Goal: Task Accomplishment & Management: Use online tool/utility

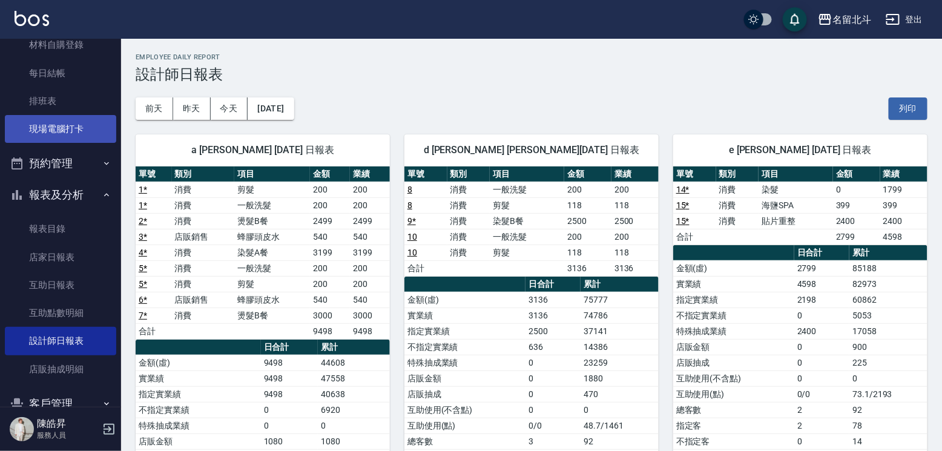
scroll to position [22, 0]
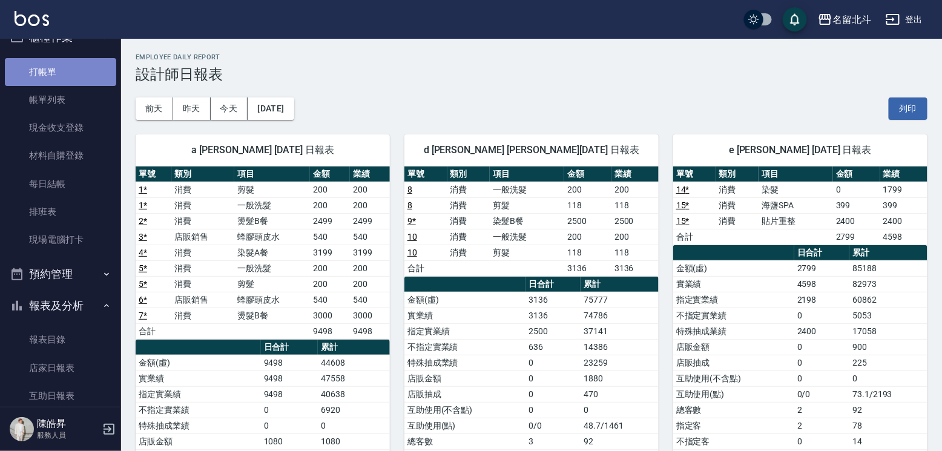
click at [73, 72] on link "打帳單" at bounding box center [60, 72] width 111 height 28
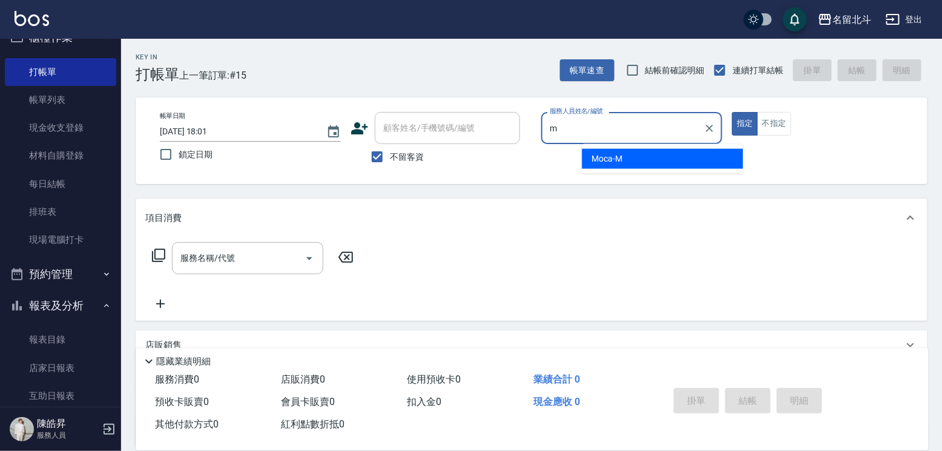
type input "Moca-M"
type button "true"
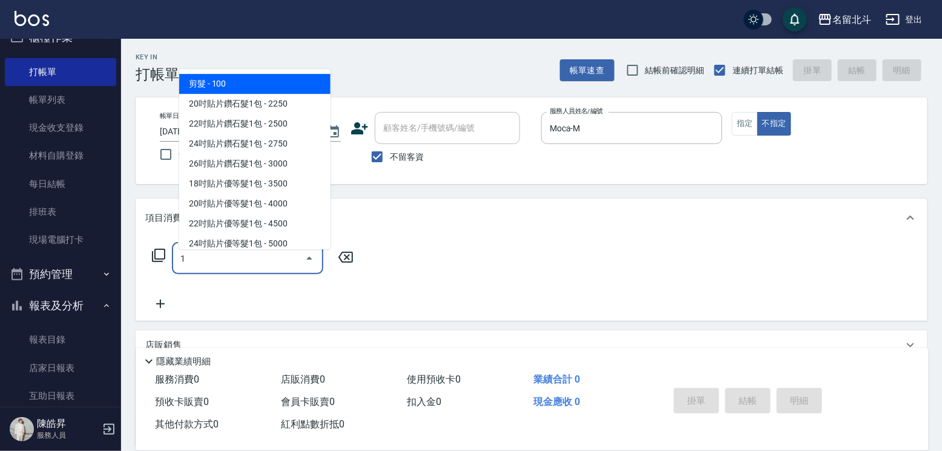
type input "剪髮(1)"
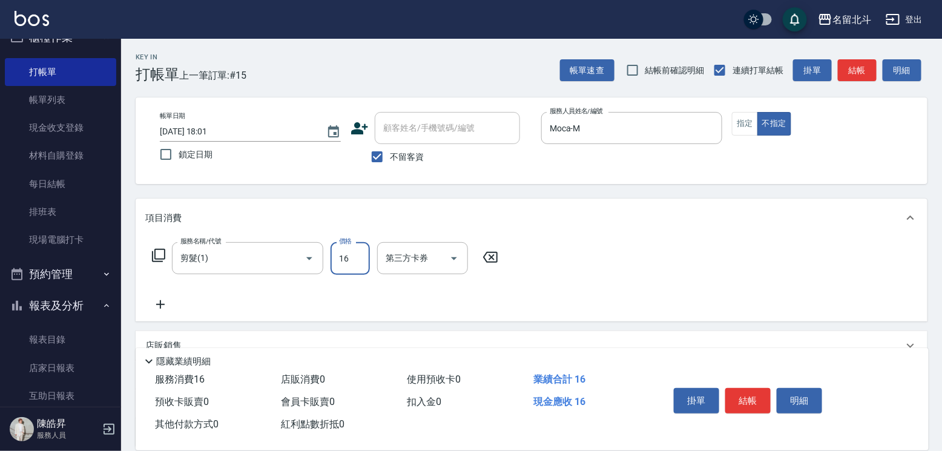
type input "168"
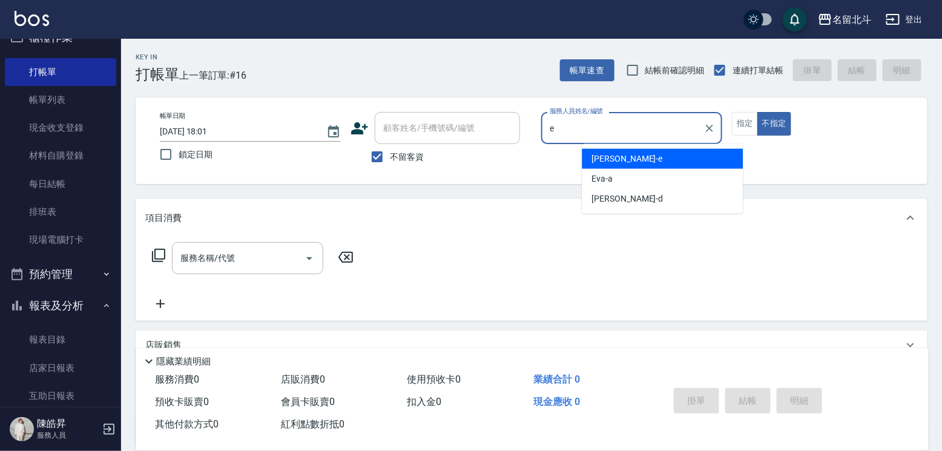
type input "[PERSON_NAME]-e"
type button "false"
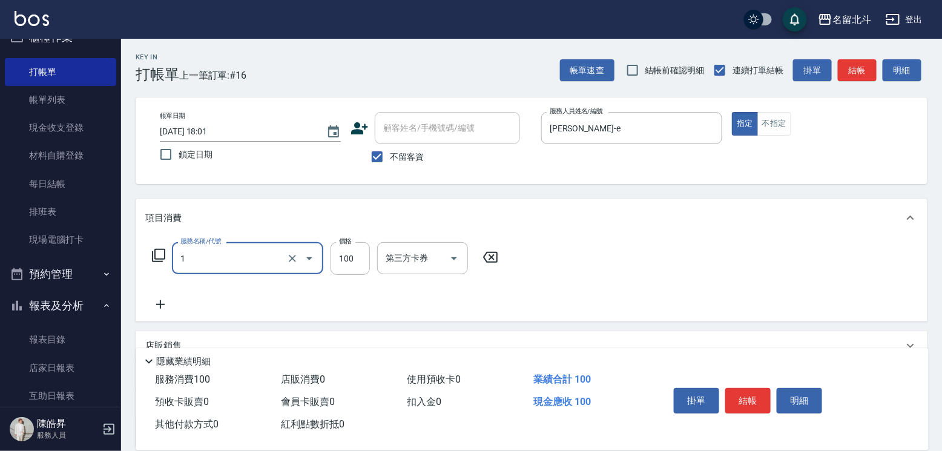
type input "剪髮(1)"
type input "200"
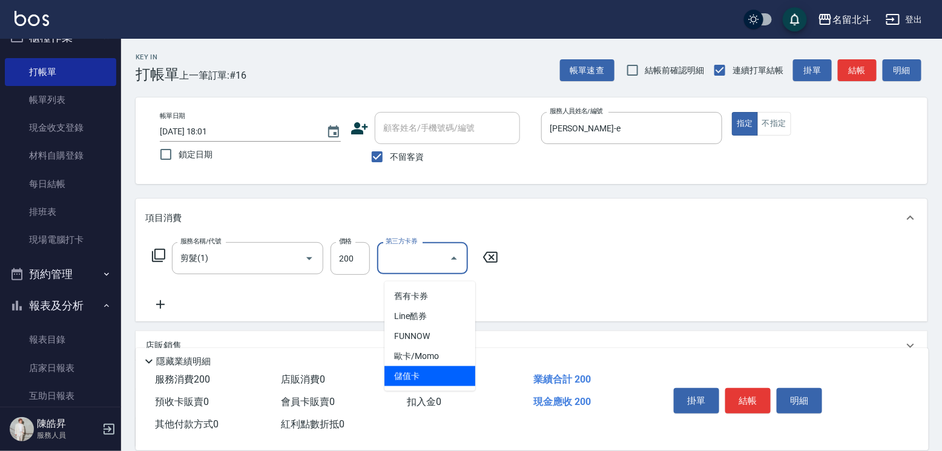
type input "儲值卡"
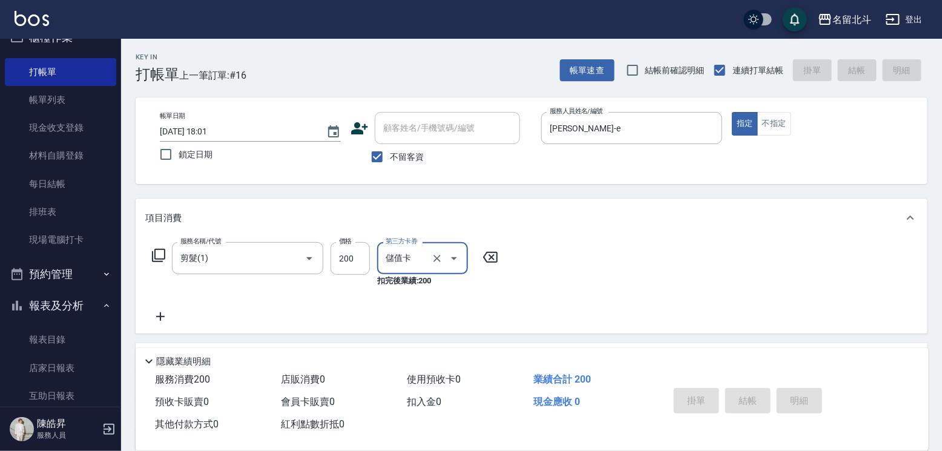
type input "[DATE] 18:02"
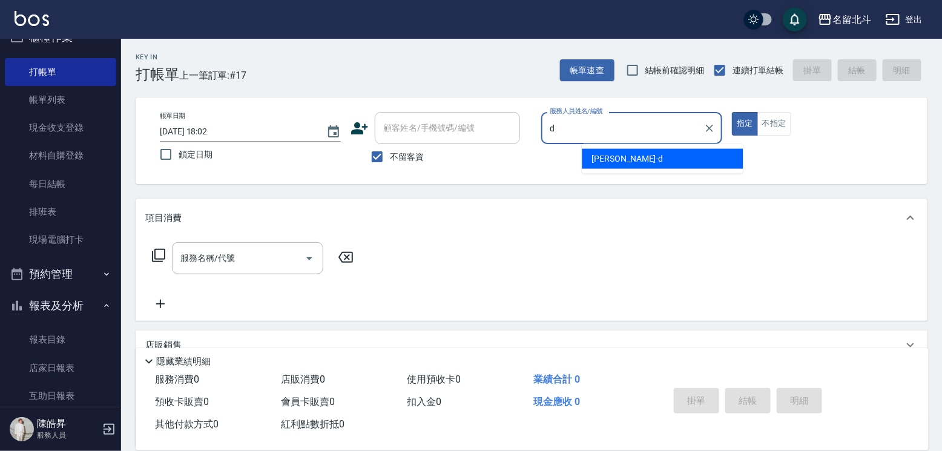
type input "[PERSON_NAME] -d"
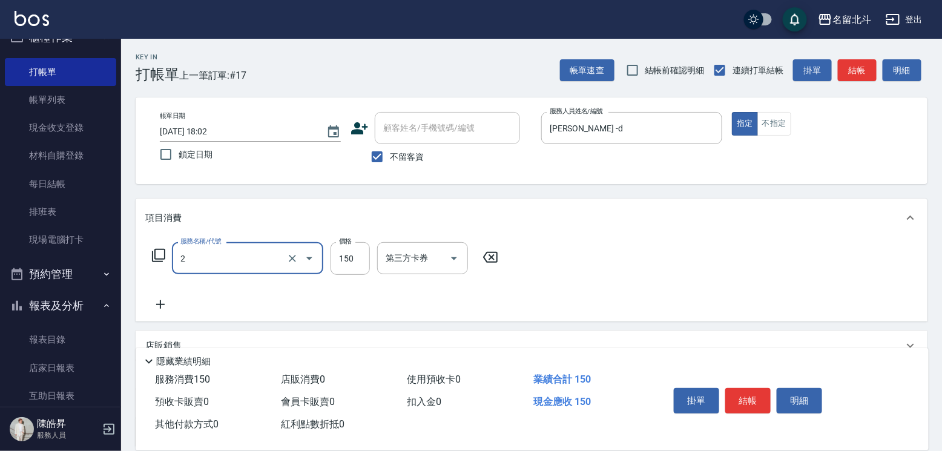
type input "一般洗髮(2)"
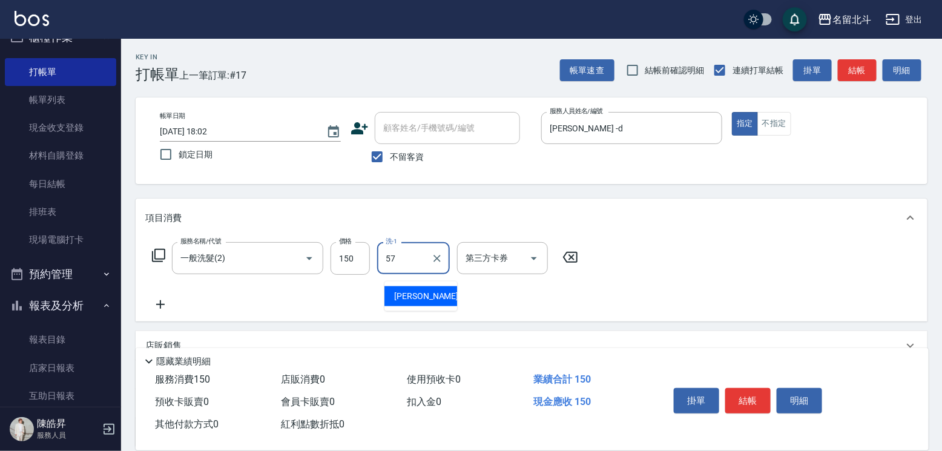
type input "[PERSON_NAME]-57"
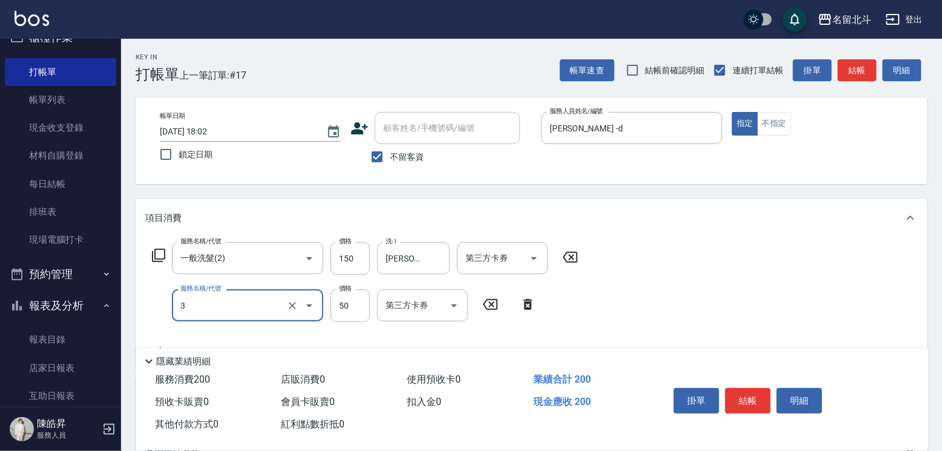
type input "精油(3)"
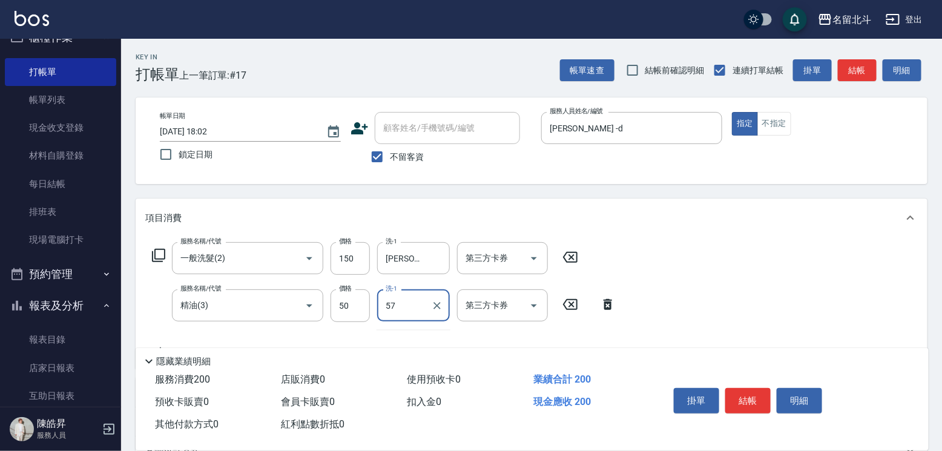
type input "[PERSON_NAME]-57"
type input "剪髮(1)"
type input "250"
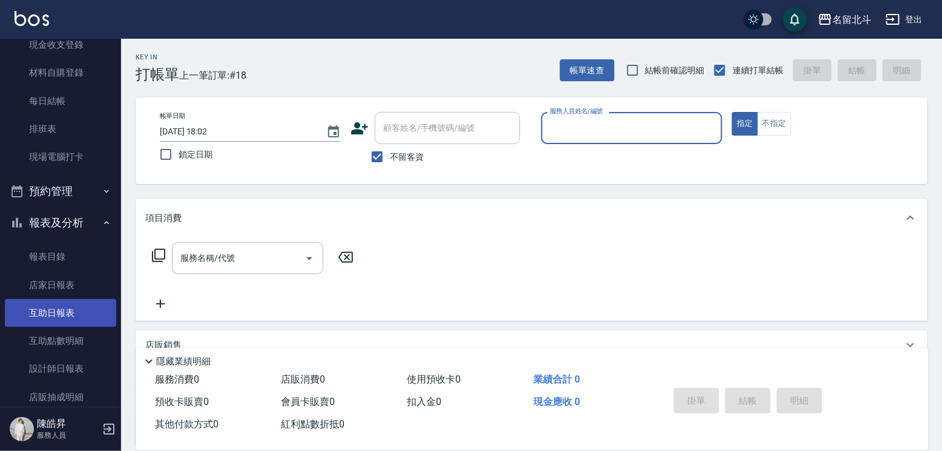
scroll to position [203, 0]
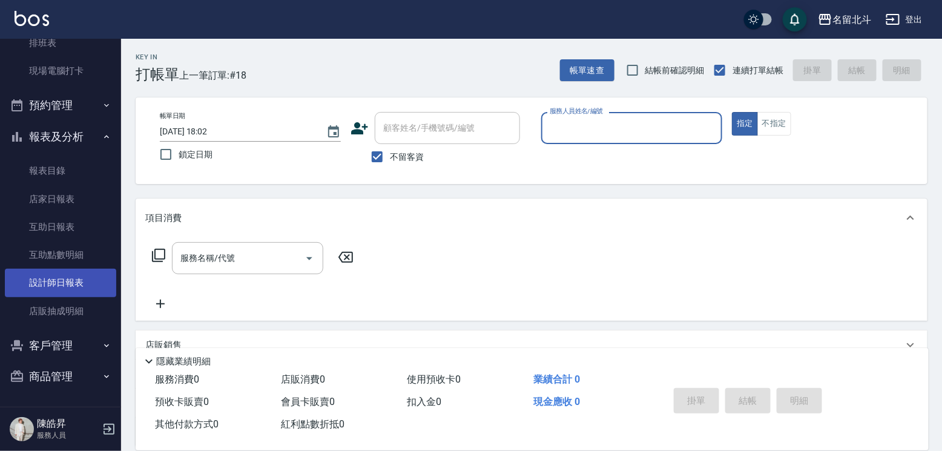
click at [46, 286] on link "設計師日報表" at bounding box center [60, 283] width 111 height 28
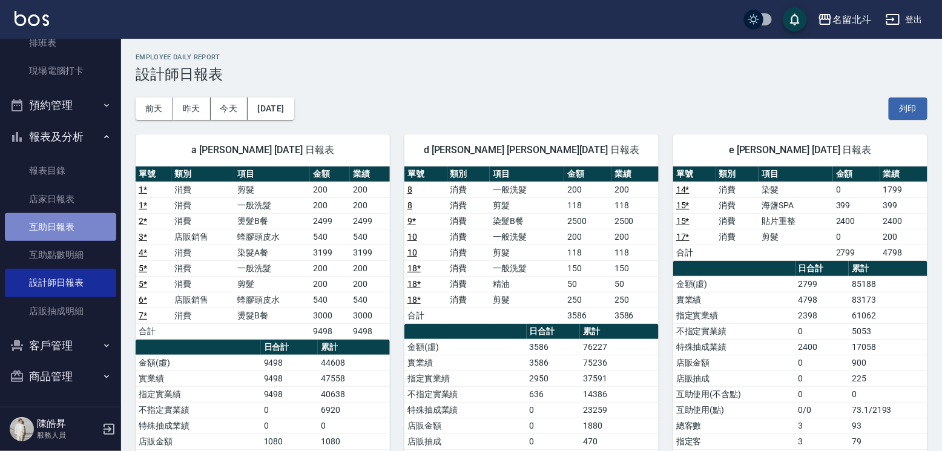
click at [71, 234] on link "互助日報表" at bounding box center [60, 227] width 111 height 28
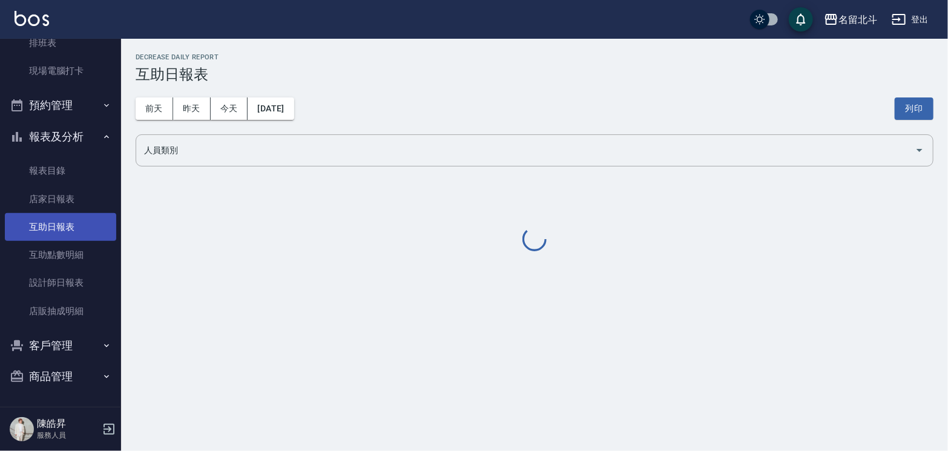
click at [71, 230] on link "互助日報表" at bounding box center [60, 227] width 111 height 28
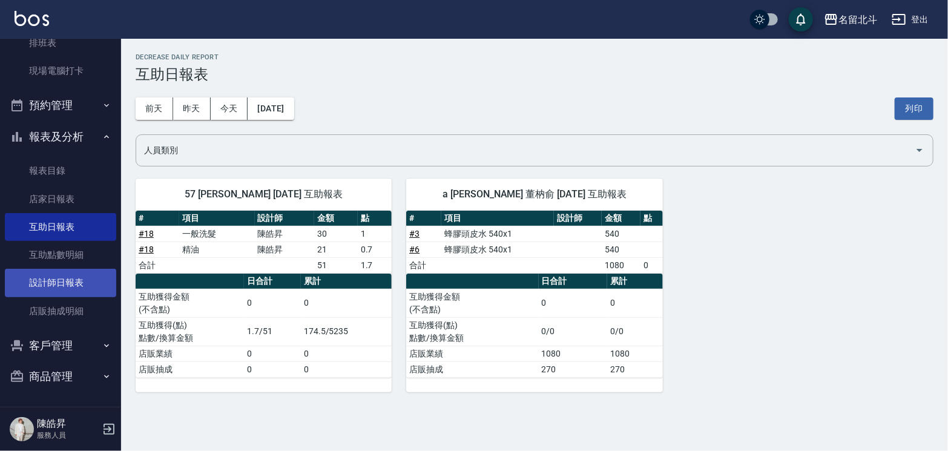
click at [49, 276] on link "設計師日報表" at bounding box center [60, 283] width 111 height 28
